Goal: Information Seeking & Learning: Learn about a topic

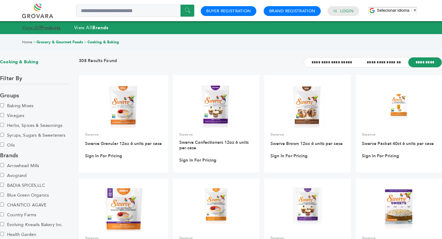
click at [39, 28] on link "View All Products" at bounding box center [41, 28] width 39 height 6
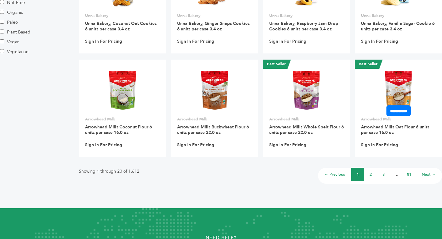
scroll to position [462, 0]
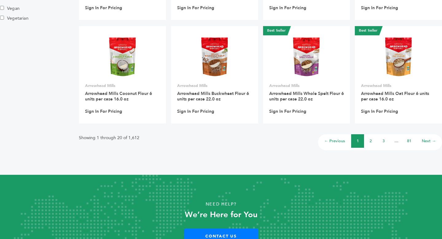
click at [370, 141] on link "2" at bounding box center [370, 141] width 2 height 6
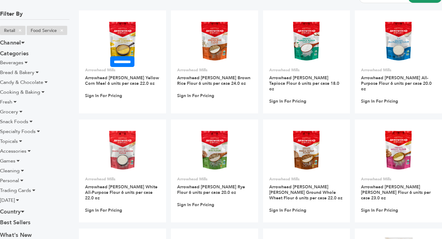
scroll to position [42, 0]
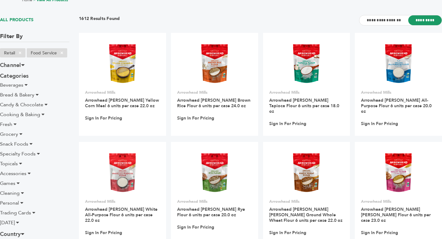
click at [13, 85] on span "Beverages" at bounding box center [11, 85] width 23 height 7
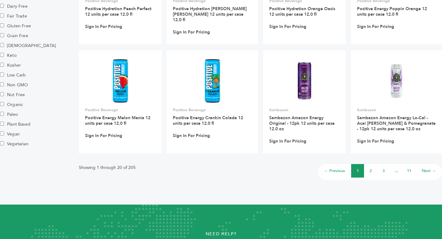
scroll to position [469, 0]
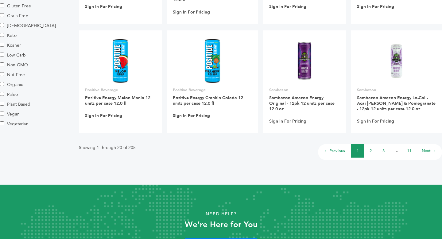
click at [370, 148] on link "2" at bounding box center [370, 151] width 2 height 6
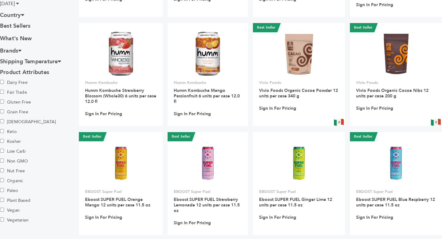
scroll to position [374, 0]
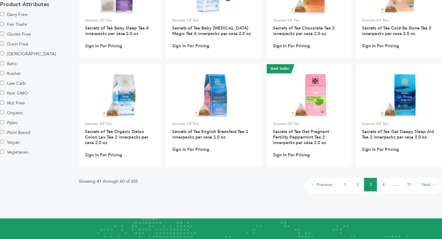
scroll to position [442, 0]
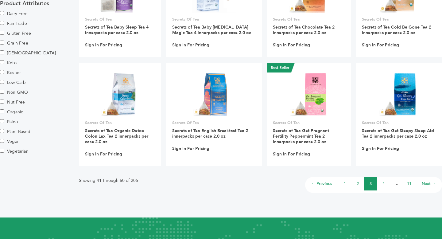
click at [382, 182] on link "4" at bounding box center [383, 184] width 2 height 6
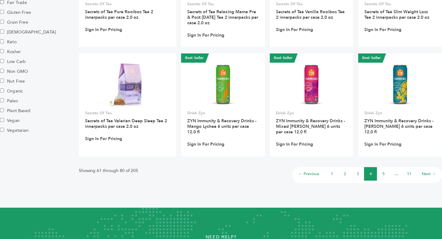
scroll to position [469, 0]
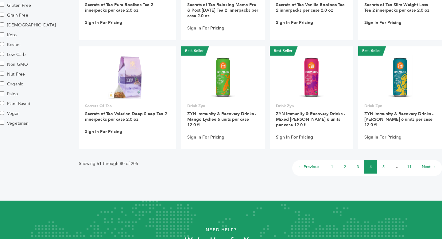
click at [381, 160] on li "5" at bounding box center [383, 166] width 13 height 13
click at [383, 164] on link "5" at bounding box center [383, 167] width 2 height 6
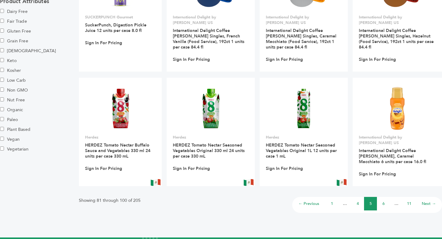
scroll to position [451, 0]
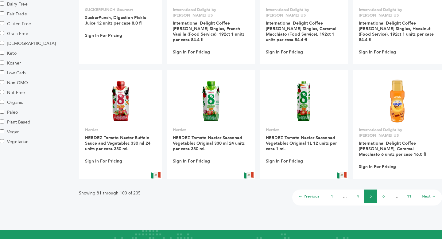
click at [383, 193] on link "6" at bounding box center [383, 196] width 2 height 6
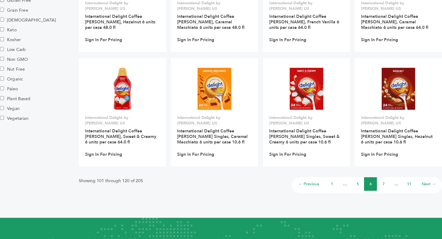
scroll to position [475, 0]
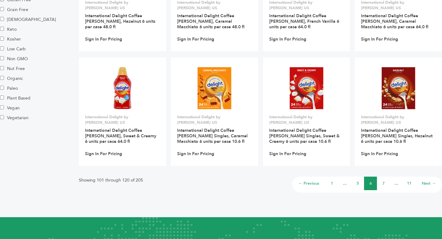
click at [383, 180] on link "7" at bounding box center [383, 183] width 2 height 6
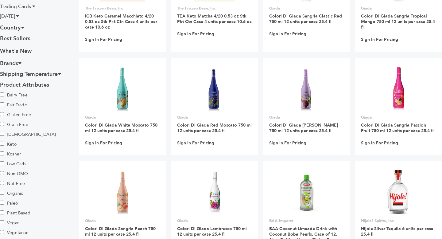
scroll to position [478, 0]
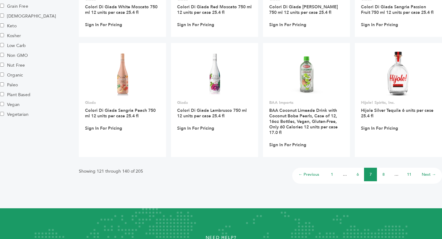
click at [383, 171] on link "8" at bounding box center [383, 174] width 2 height 6
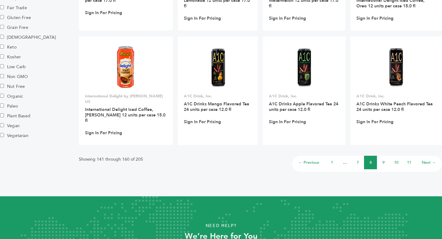
scroll to position [494, 0]
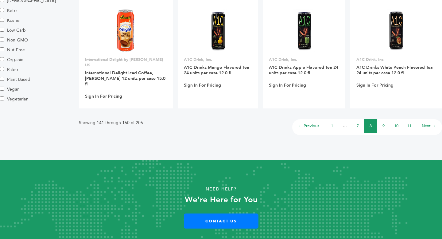
click at [382, 119] on li "9" at bounding box center [383, 125] width 13 height 13
click at [383, 123] on link "9" at bounding box center [383, 126] width 2 height 6
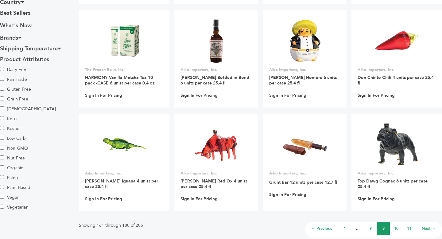
scroll to position [387, 0]
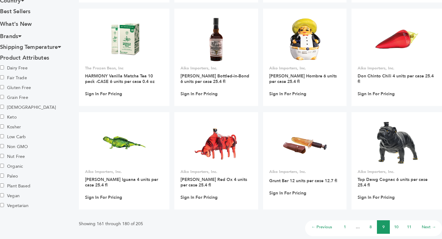
click at [397, 224] on link "10" at bounding box center [396, 227] width 4 height 6
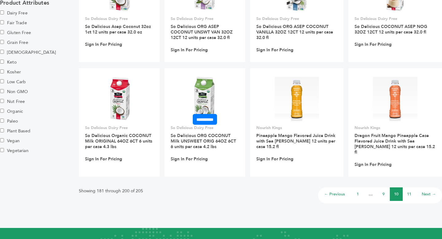
scroll to position [441, 0]
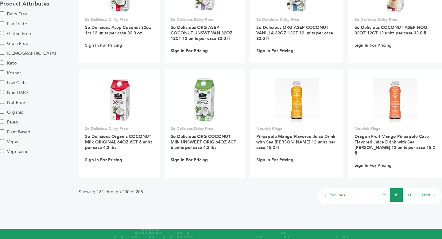
click at [406, 189] on li "11" at bounding box center [408, 194] width 13 height 13
click at [410, 192] on link "11" at bounding box center [409, 195] width 4 height 6
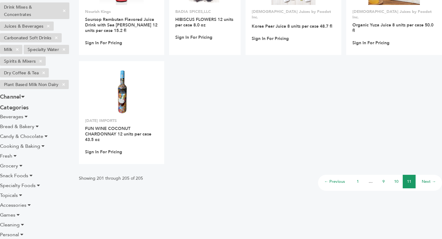
scroll to position [154, 0]
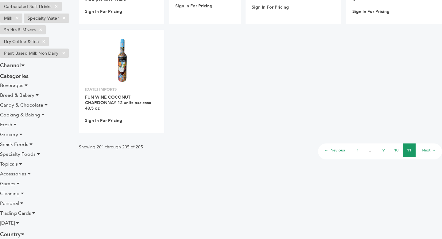
click at [17, 98] on span "Bread & Bakery" at bounding box center [17, 95] width 34 height 7
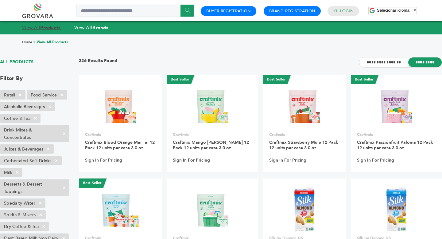
click at [43, 28] on strong "Products" at bounding box center [50, 28] width 20 height 6
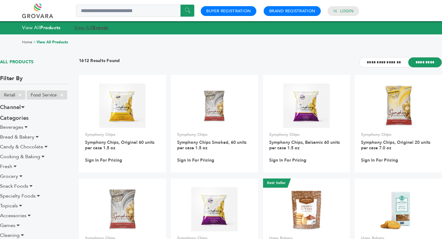
click at [94, 26] on link "View All Brands" at bounding box center [91, 28] width 34 height 6
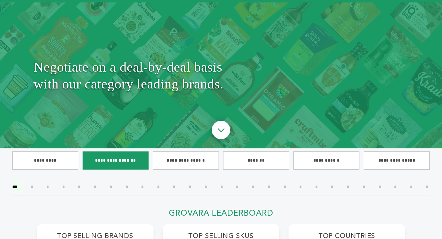
scroll to position [46, 0]
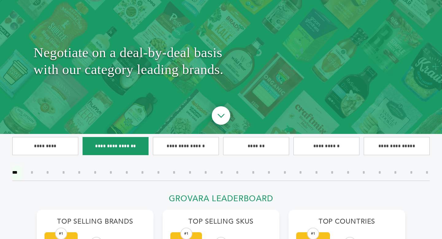
click at [111, 146] on input"] "**********" at bounding box center [115, 146] width 66 height 18
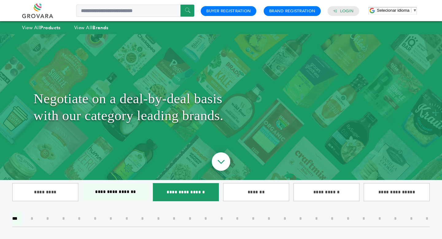
click at [189, 191] on input"] "**********" at bounding box center [186, 192] width 66 height 18
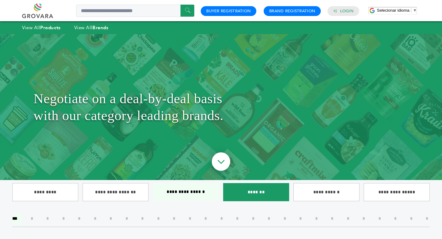
click at [253, 188] on input"] "*******" at bounding box center [256, 192] width 66 height 18
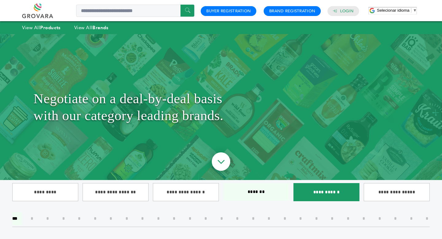
click at [313, 191] on input"] "**********" at bounding box center [326, 192] width 66 height 18
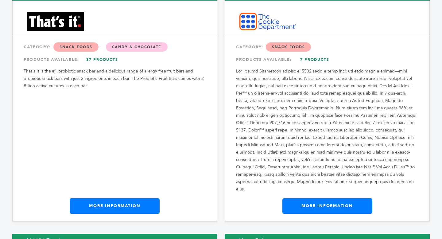
scroll to position [2826, 0]
